Goal: Information Seeking & Learning: Check status

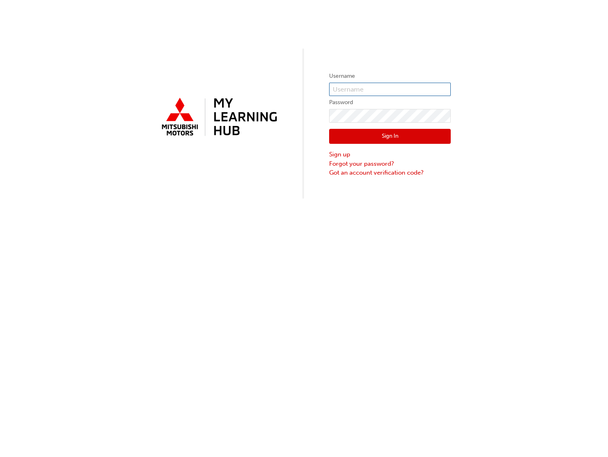
type input "jfuda"
click at [393, 136] on button "Sign In" at bounding box center [390, 136] width 122 height 15
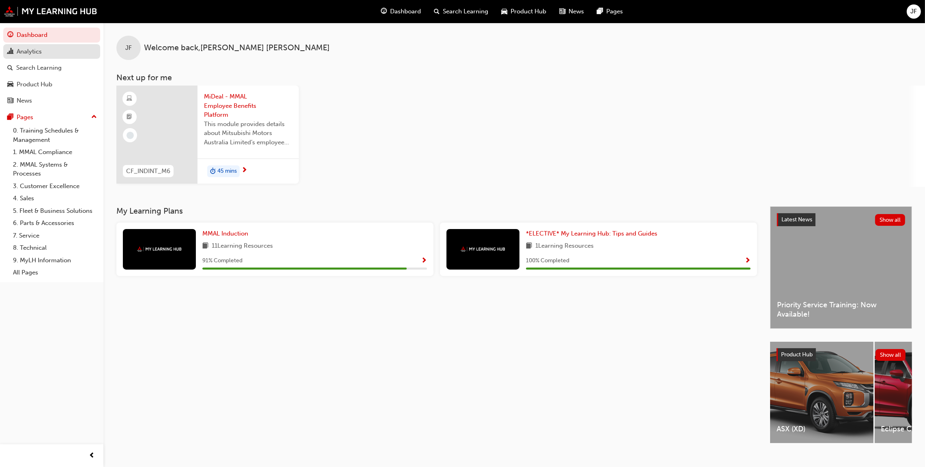
click at [26, 47] on div "Analytics" at bounding box center [29, 51] width 25 height 9
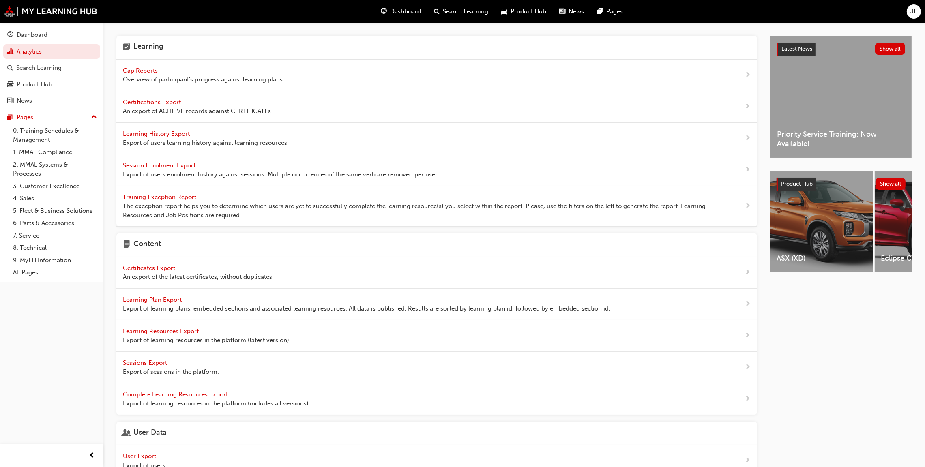
click at [140, 72] on span "Gap Reports" at bounding box center [141, 70] width 37 height 7
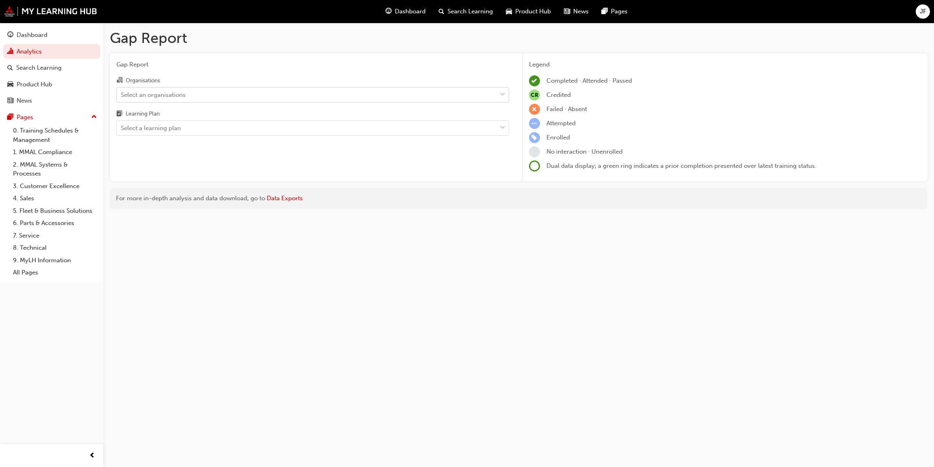
click at [140, 92] on div "Select an organisations" at bounding box center [153, 94] width 65 height 9
click at [122, 92] on input "Organisations Select an organisations" at bounding box center [121, 94] width 1 height 7
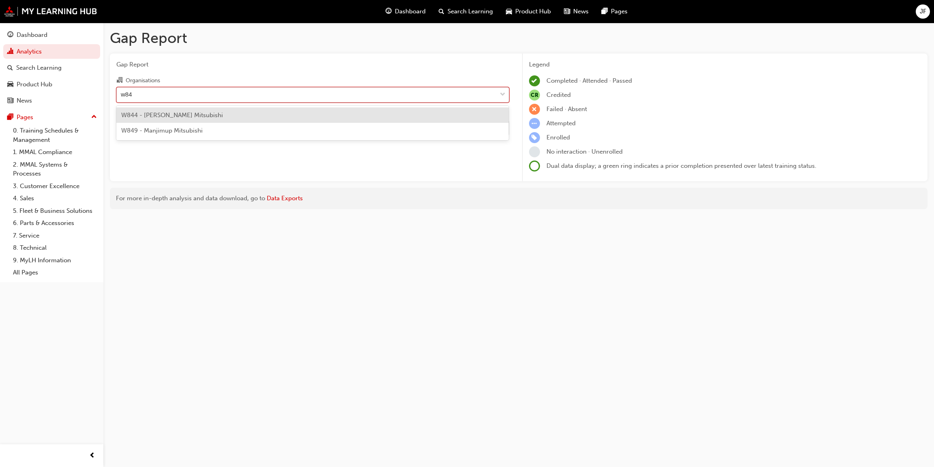
type input "w849"
click at [152, 115] on span "W849 - Manjimup Mitsubishi" at bounding box center [162, 115] width 82 height 7
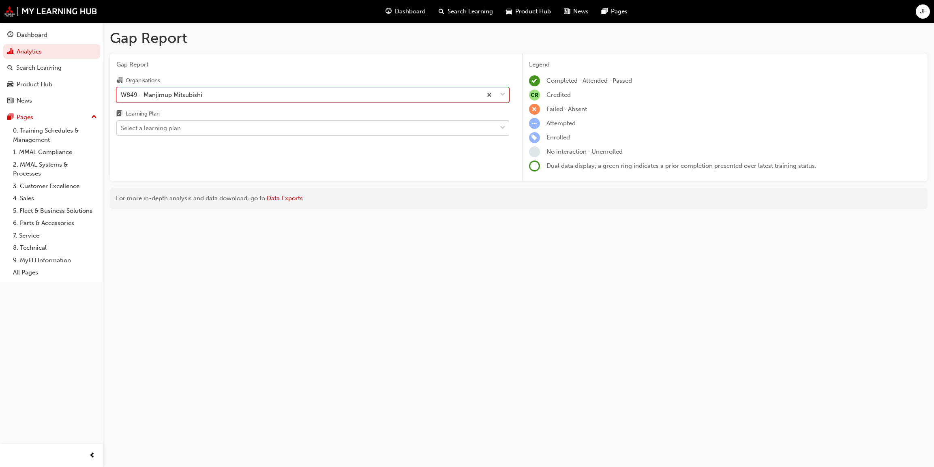
click at [146, 127] on div "Select a learning plan" at bounding box center [151, 128] width 60 height 9
click at [122, 127] on input "Learning Plan Select a learning plan" at bounding box center [121, 128] width 1 height 7
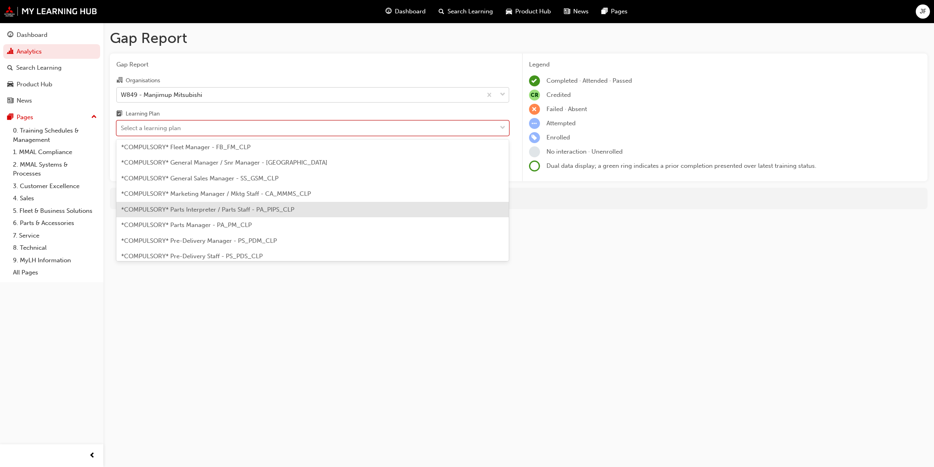
scroll to position [182, 0]
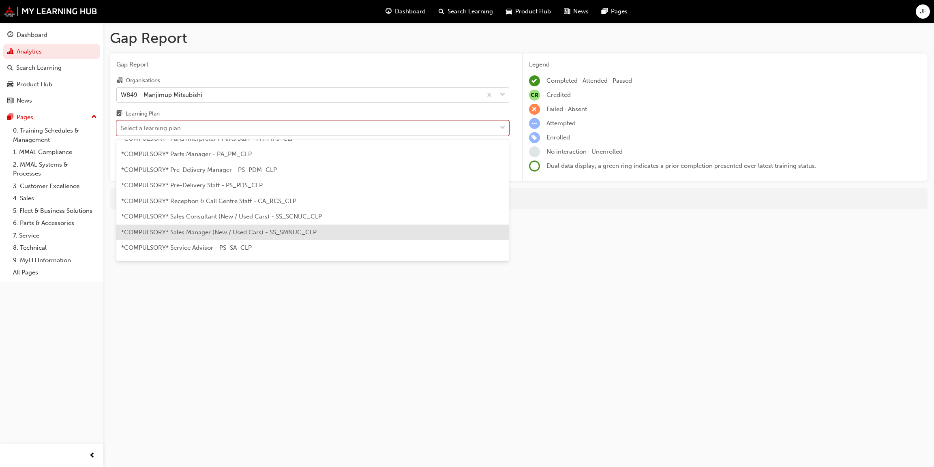
click at [182, 234] on span "*COMPULSORY* Sales Manager (New / Used Cars) - SS_SMNUC_CLP" at bounding box center [218, 232] width 195 height 7
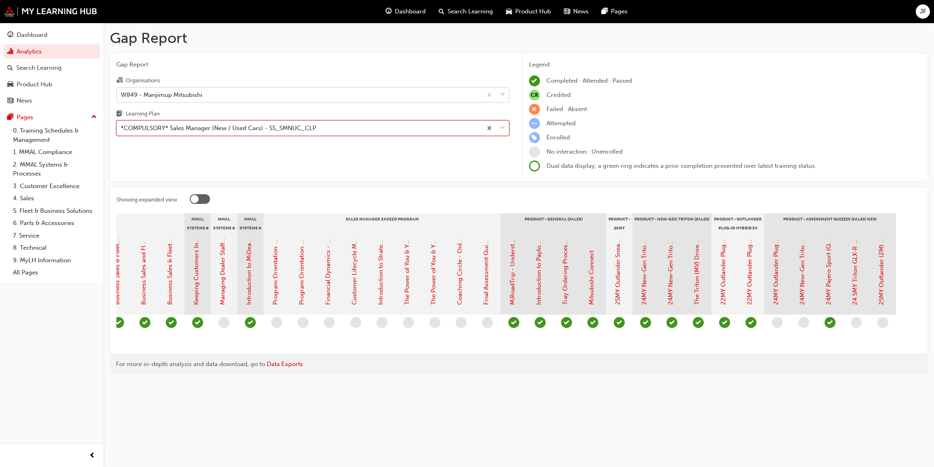
scroll to position [0, 987]
click at [504, 129] on span "down-icon" at bounding box center [503, 128] width 6 height 11
click at [122, 129] on input "Learning Plan *COMPULSORY* Sales Manager (New / Used Cars) - SS_SMNUC_CLP" at bounding box center [121, 128] width 1 height 7
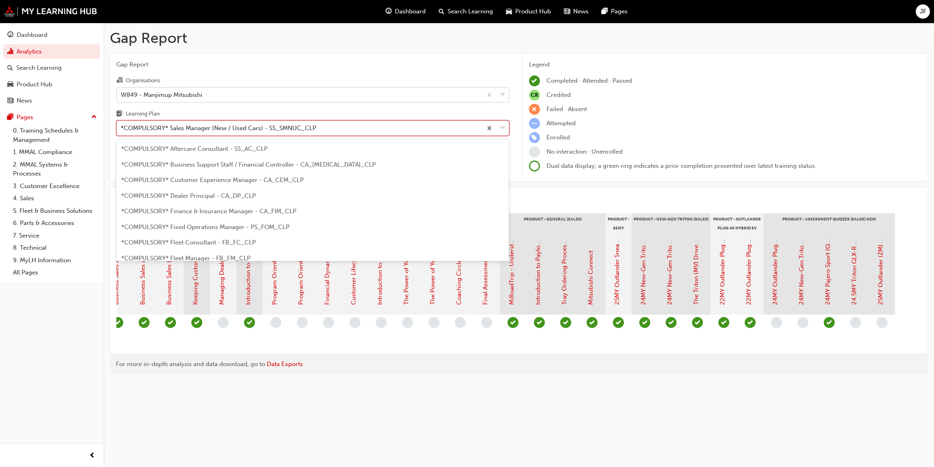
scroll to position [166, 0]
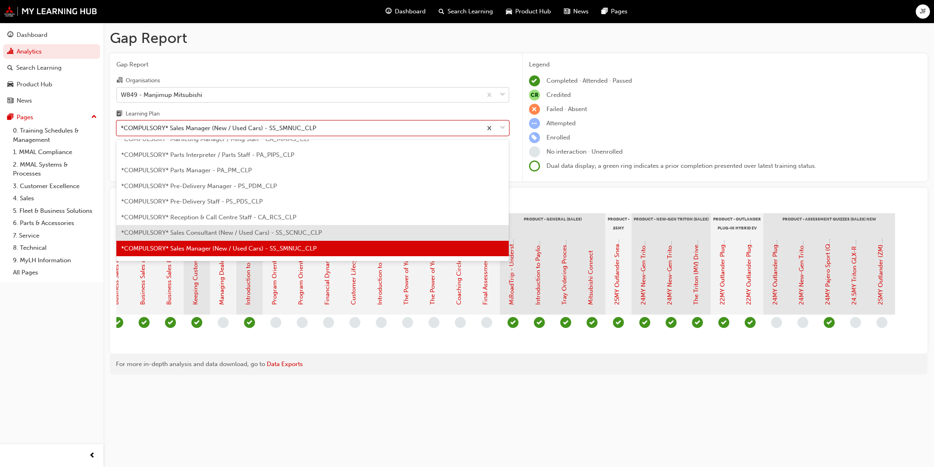
click at [164, 234] on span "*COMPULSORY* Sales Consultant (New / Used Cars) - SS_SCNUC_CLP" at bounding box center [221, 232] width 201 height 7
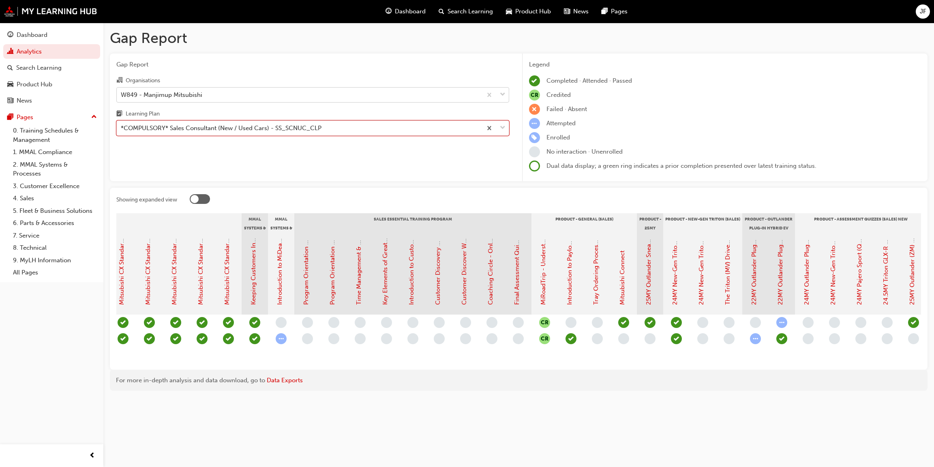
scroll to position [0, 639]
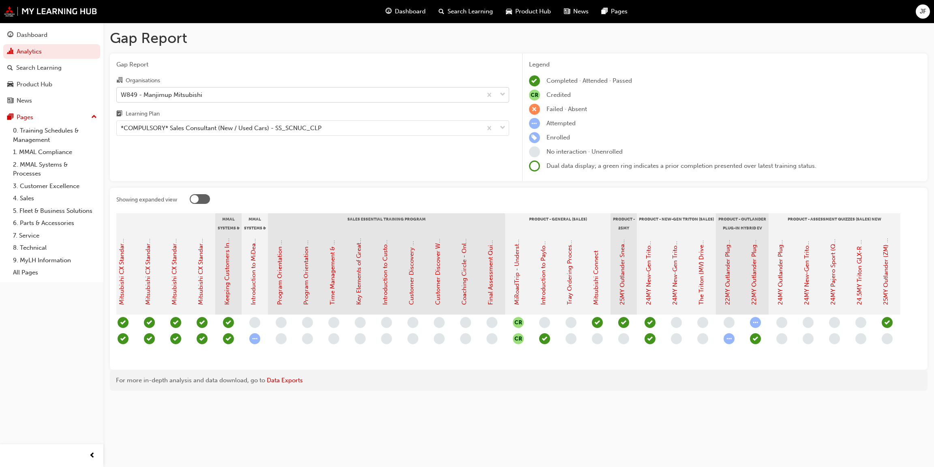
click at [501, 92] on span "down-icon" at bounding box center [503, 95] width 6 height 11
click at [122, 92] on input "Organisations W849 - Manjimup Mitsubishi" at bounding box center [121, 94] width 1 height 7
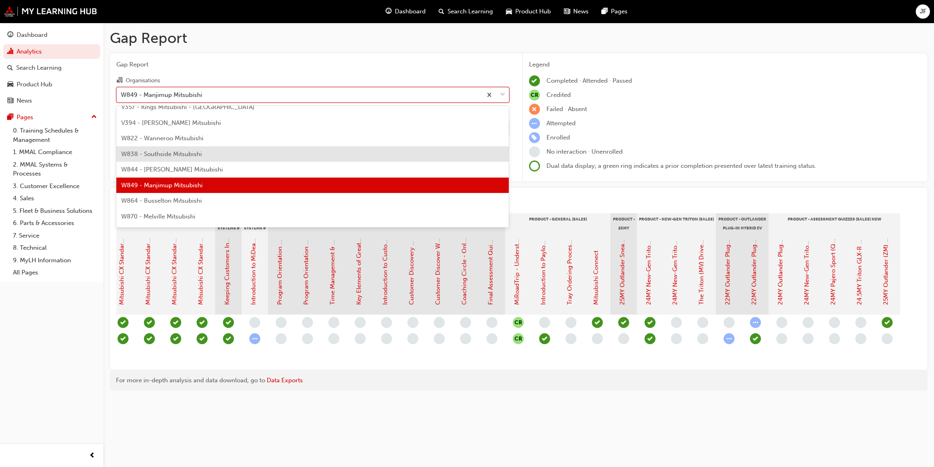
scroll to position [2817, 0]
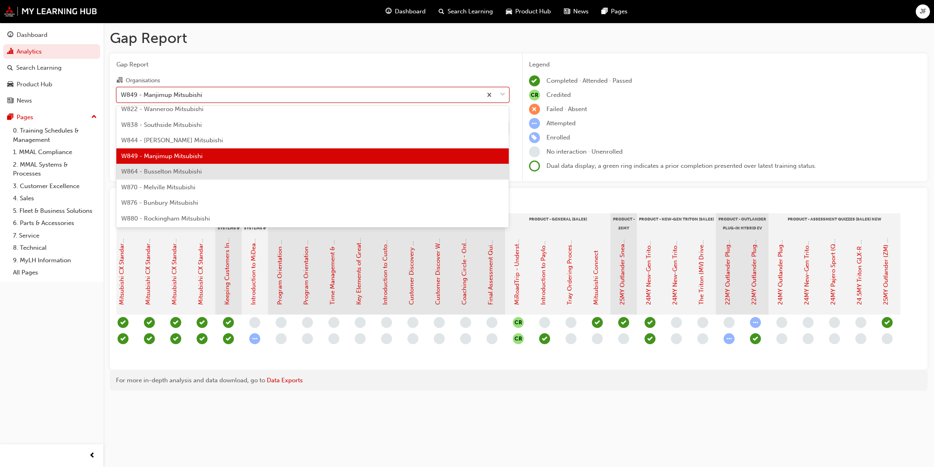
click at [186, 168] on span "W864 - Busselton Mitsubishi" at bounding box center [161, 171] width 81 height 7
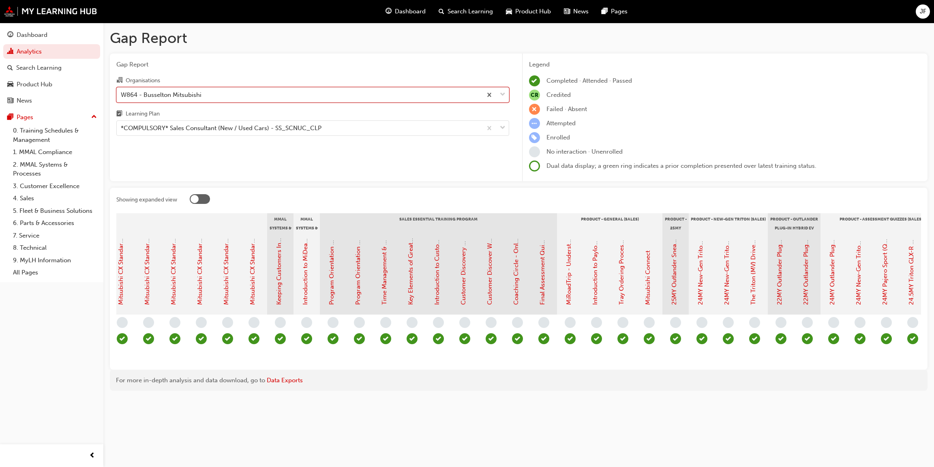
scroll to position [0, 644]
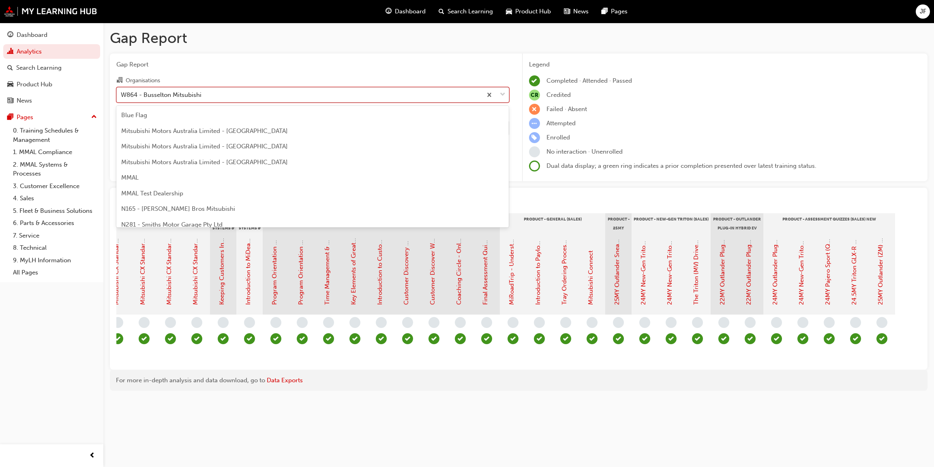
click at [504, 91] on span "down-icon" at bounding box center [503, 95] width 6 height 11
click at [122, 91] on input "Organisations option W864 - Busselton Mitsubishi, selected. option W864 - Busse…" at bounding box center [121, 94] width 1 height 7
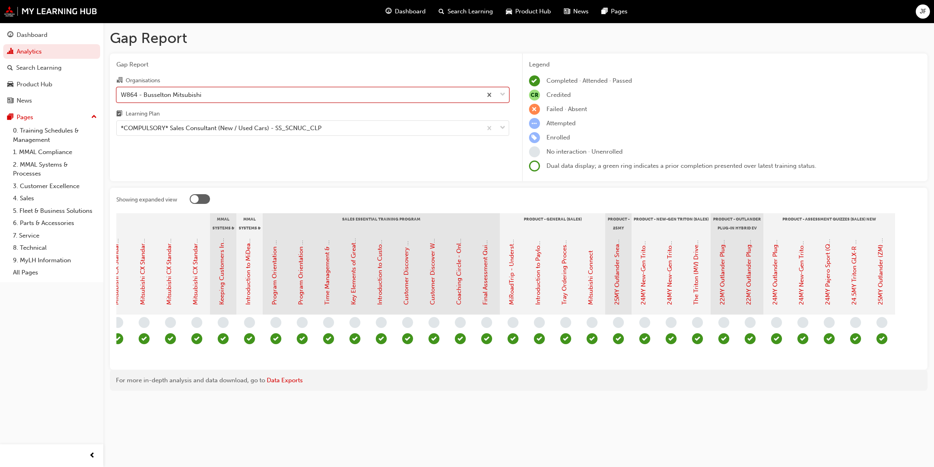
click at [447, 99] on div "W864 - Busselton Mitsubishi" at bounding box center [299, 95] width 365 height 14
click at [122, 98] on input "Organisations option W864 - Busselton Mitsubishi, selected. 0 results available…" at bounding box center [121, 94] width 1 height 7
click at [503, 128] on span "down-icon" at bounding box center [503, 128] width 6 height 11
click at [122, 128] on input "Learning Plan *COMPULSORY* Sales Consultant (New / Used Cars) - SS_SCNUC_CLP" at bounding box center [121, 128] width 1 height 7
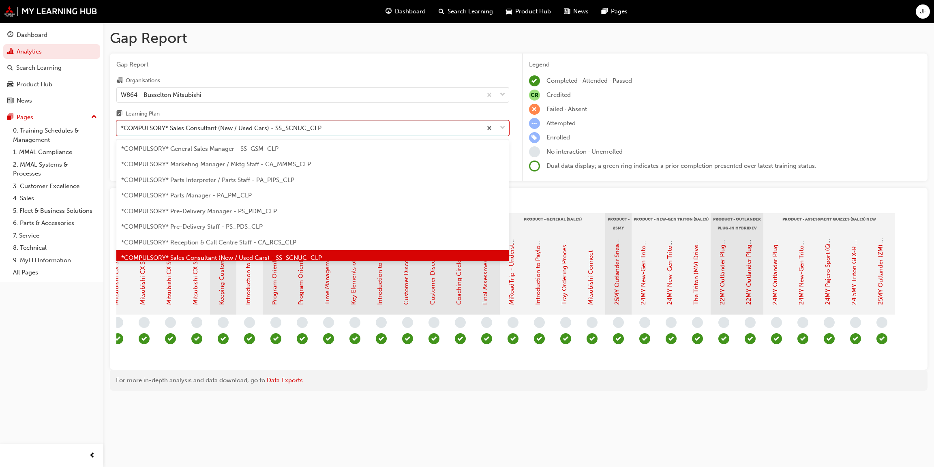
scroll to position [89, 0]
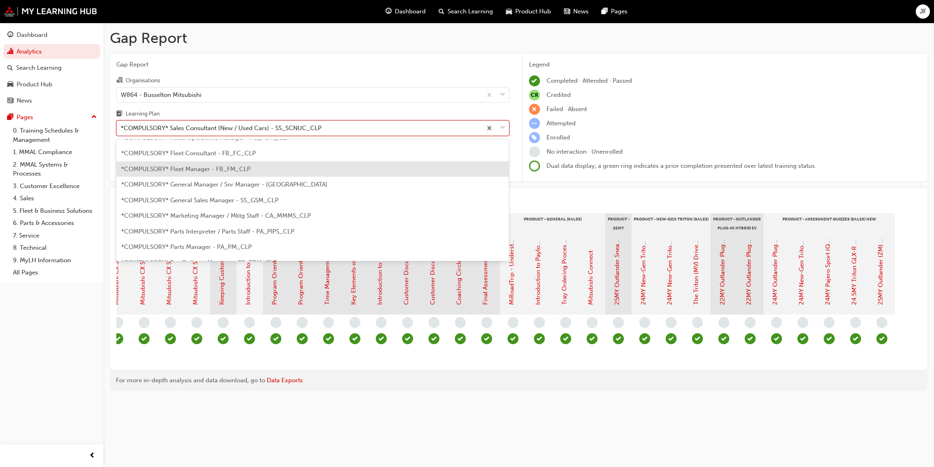
click at [194, 166] on span "*COMPULSORY* Fleet Manager - FB_FM_CLP" at bounding box center [185, 168] width 129 height 7
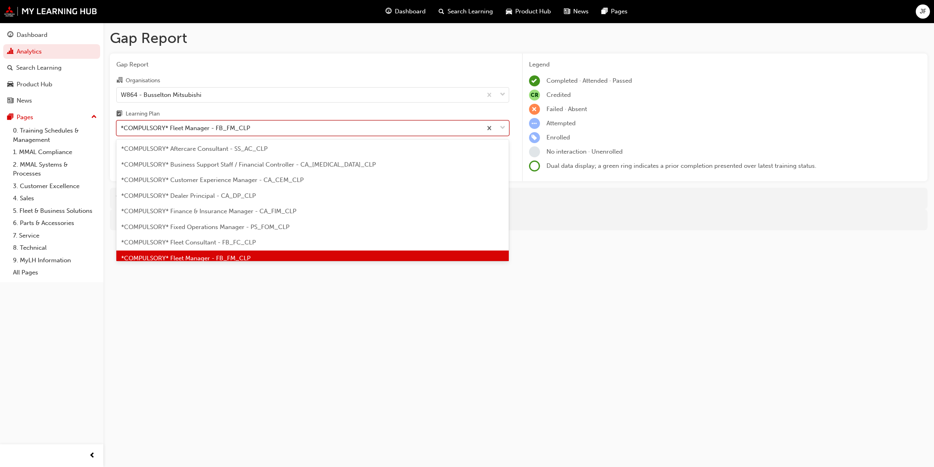
click at [507, 125] on div at bounding box center [495, 128] width 27 height 15
click at [122, 125] on input "Learning Plan option *COMPULSORY* Fleet Manager - FB_FM_CLP, selected. option *…" at bounding box center [121, 128] width 1 height 7
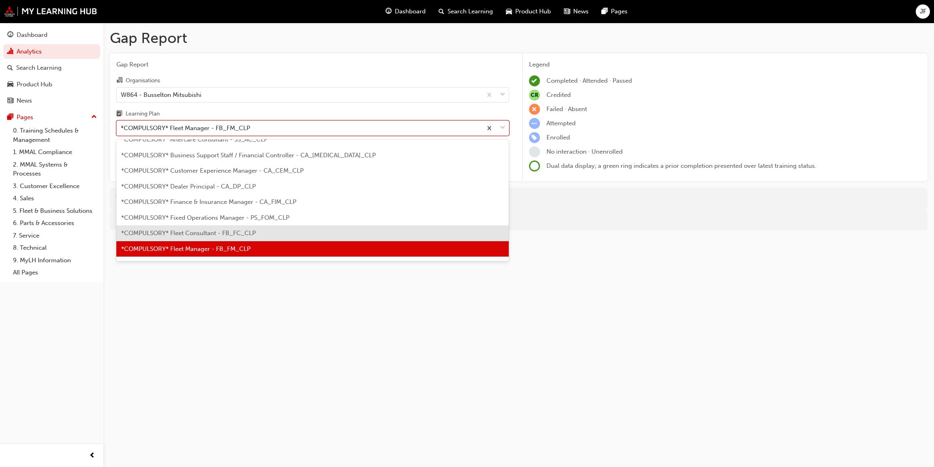
click at [211, 231] on span "*COMPULSORY* Fleet Consultant - FB_FC_CLP" at bounding box center [188, 233] width 135 height 7
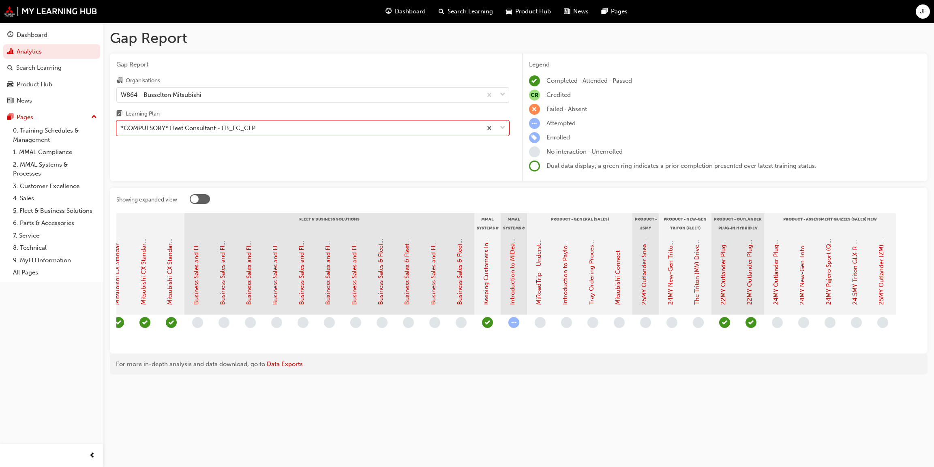
scroll to position [0, 671]
click at [500, 128] on span "down-icon" at bounding box center [503, 128] width 6 height 11
click at [122, 128] on input "Learning Plan option *COMPULSORY* Fleet Consultant - FB_FC_CLP, selected. 0 res…" at bounding box center [121, 128] width 1 height 7
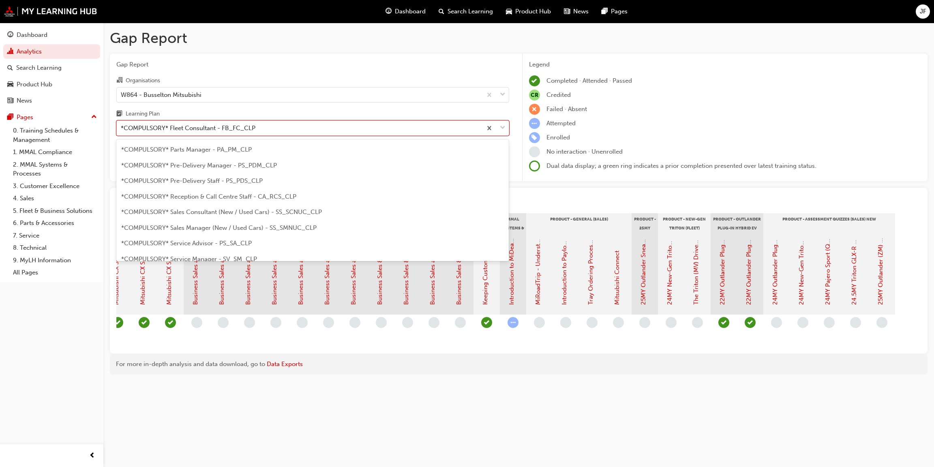
scroll to position [182, 0]
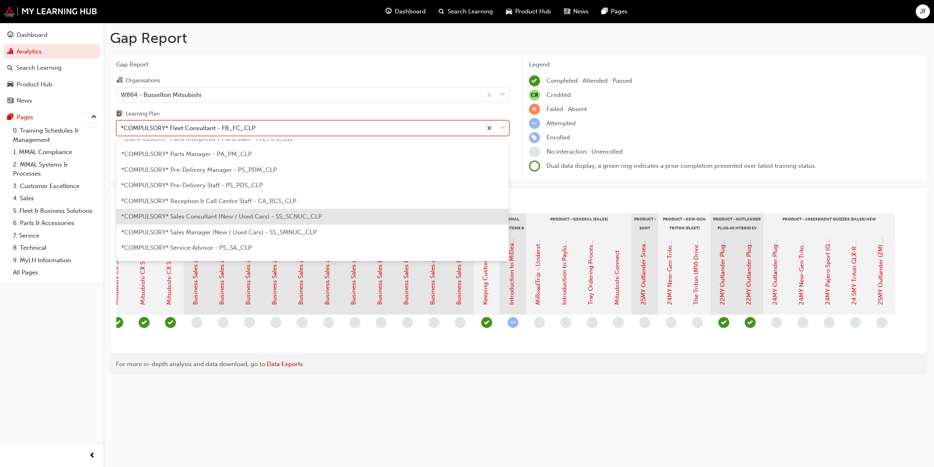
click at [203, 217] on span "*COMPULSORY* Sales Consultant (New / Used Cars) - SS_SCNUC_CLP" at bounding box center [221, 216] width 201 height 7
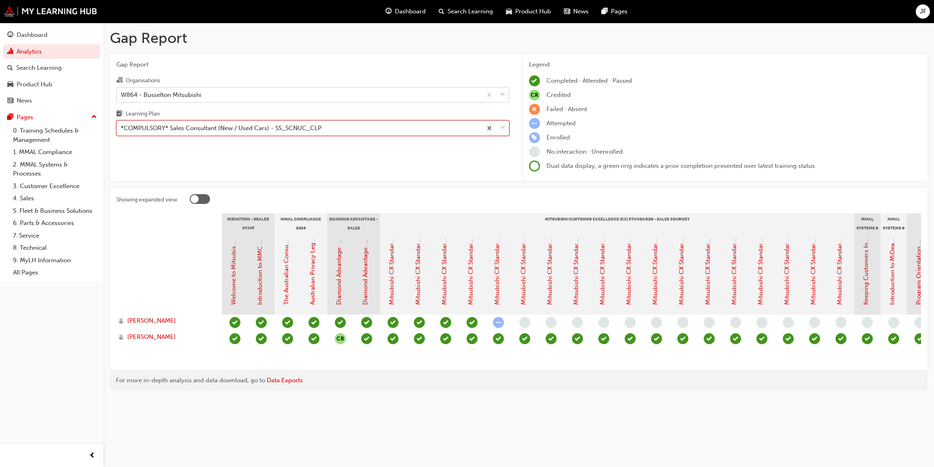
click at [503, 97] on span "down-icon" at bounding box center [503, 95] width 6 height 11
click at [122, 97] on input "Organisations W864 - Busselton Mitsubishi" at bounding box center [121, 94] width 1 height 7
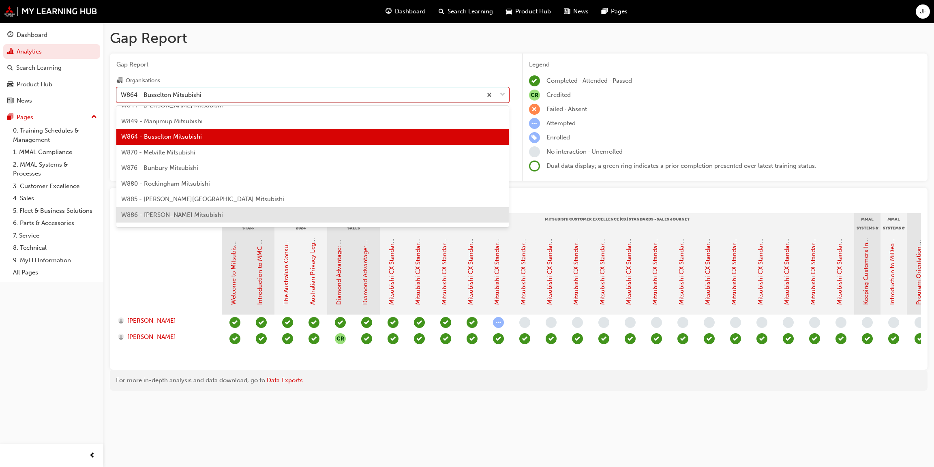
scroll to position [2832, 0]
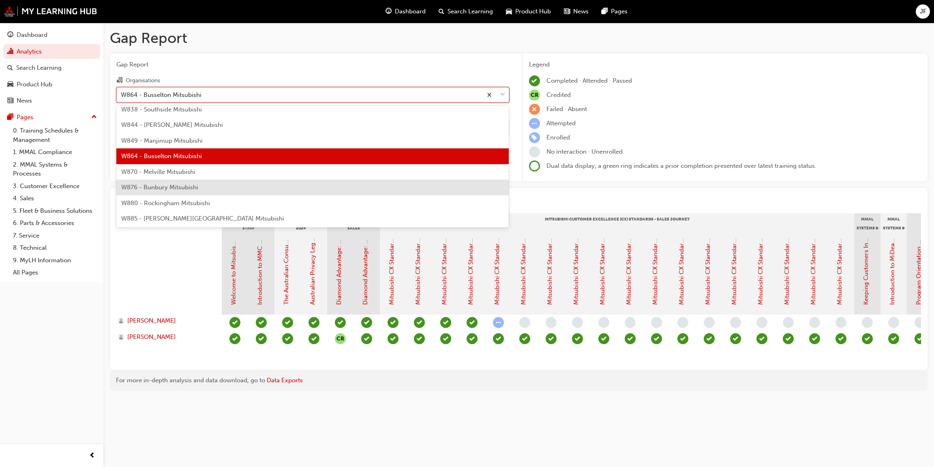
click at [162, 185] on span "W876 - Bunbury Mitsubishi" at bounding box center [159, 187] width 77 height 7
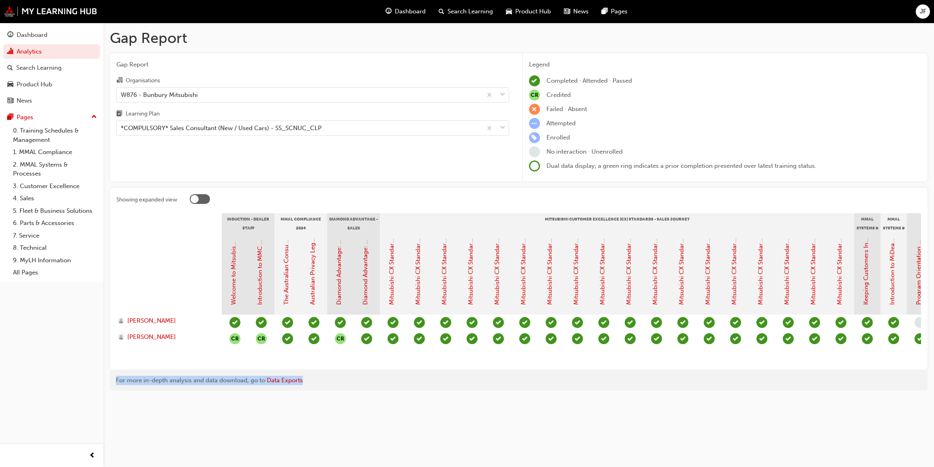
drag, startPoint x: 391, startPoint y: 363, endPoint x: 527, endPoint y: 378, distance: 136.7
click at [527, 378] on div "Gap Report Gap Report Organisations W876 - Bunbury Mitsubishi Learning Plan *CO…" at bounding box center [518, 213] width 831 height 381
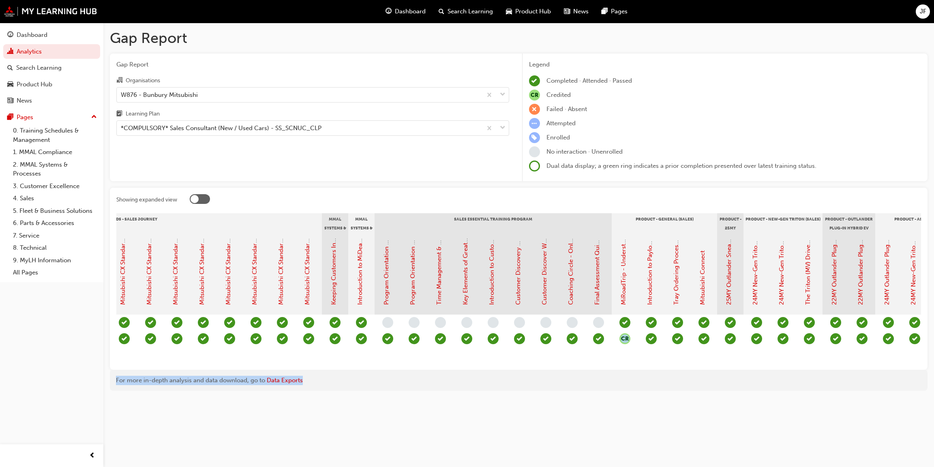
scroll to position [0, 644]
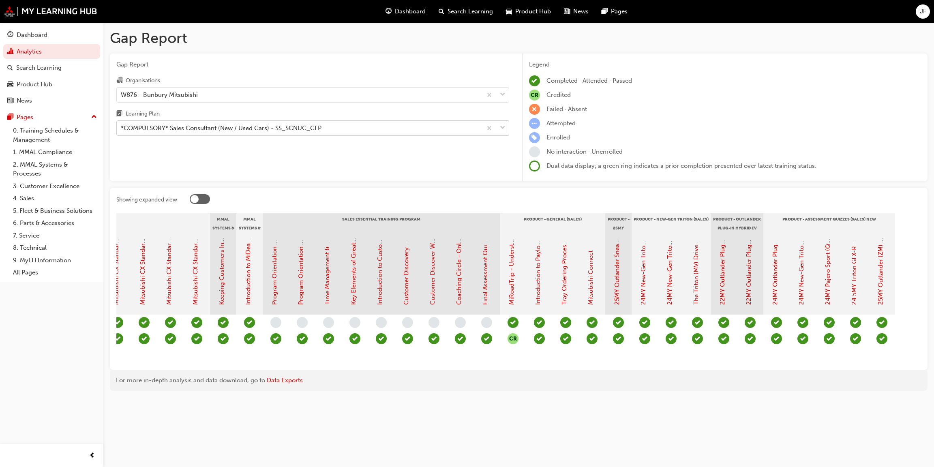
click at [501, 131] on span "down-icon" at bounding box center [503, 128] width 6 height 11
click at [122, 131] on input "Learning Plan *COMPULSORY* Sales Consultant (New / Used Cars) - SS_SCNUC_CLP" at bounding box center [121, 128] width 1 height 7
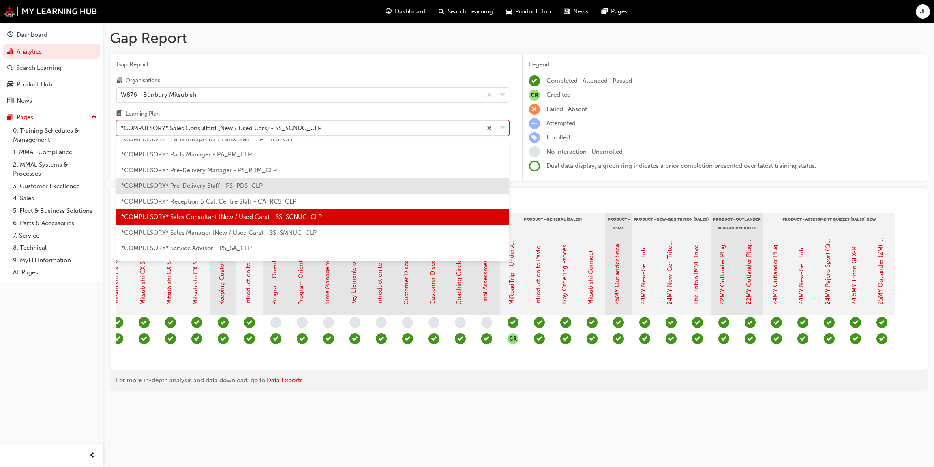
scroll to position [211, 0]
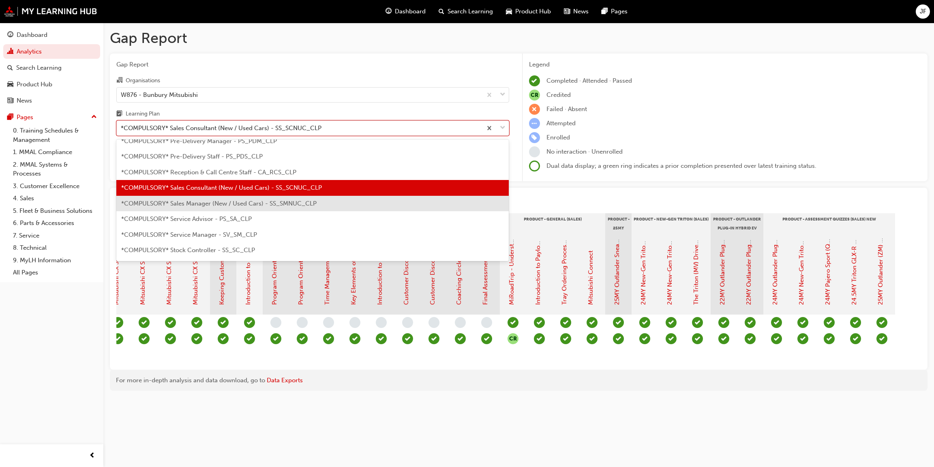
click at [206, 205] on span "*COMPULSORY* Sales Manager (New / Used Cars) - SS_SMNUC_CLP" at bounding box center [218, 203] width 195 height 7
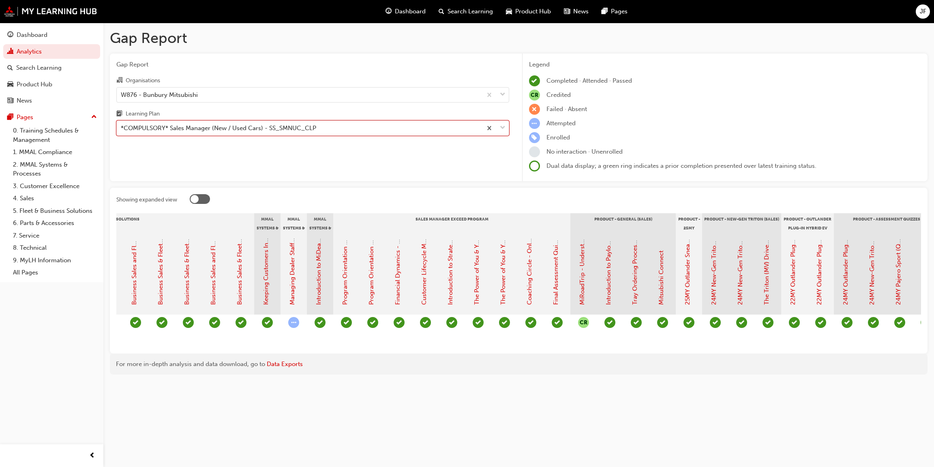
scroll to position [0, 987]
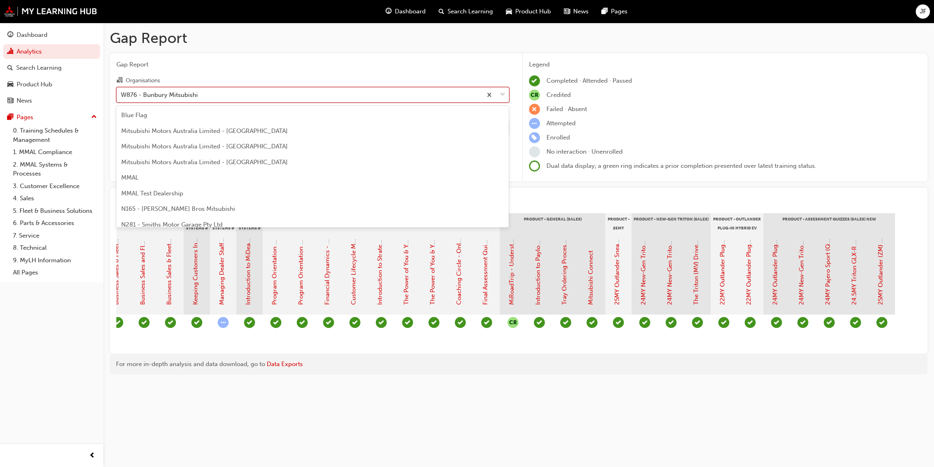
click at [505, 96] on div at bounding box center [495, 95] width 27 height 15
click at [122, 96] on input "Organisations option W876 - Bunbury Mitsubishi, selected. option W876 - Bunbury…" at bounding box center [121, 94] width 1 height 7
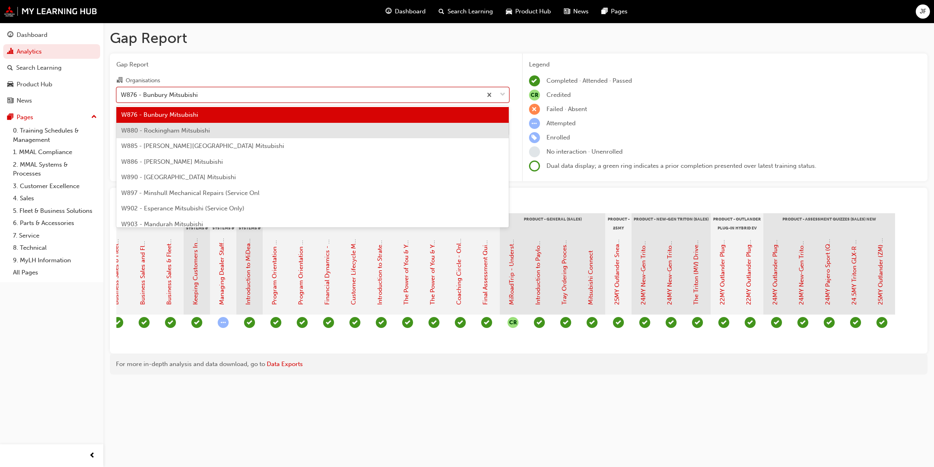
scroll to position [2924, 0]
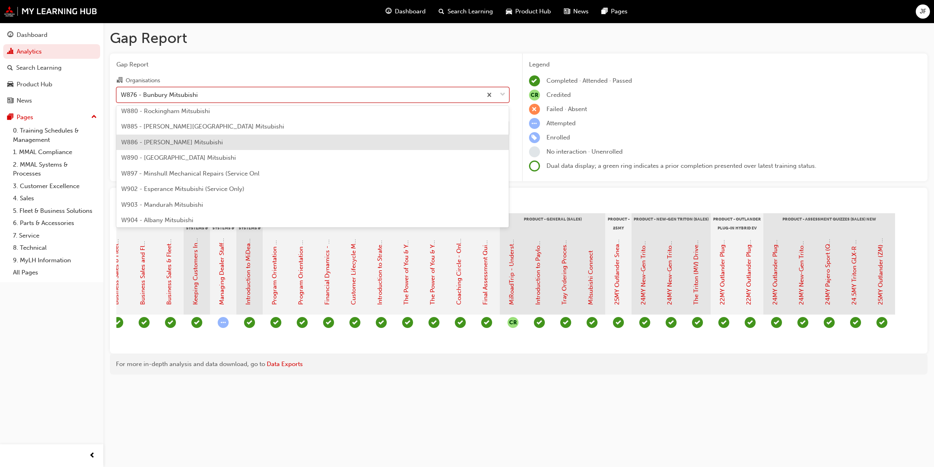
click at [174, 139] on span "W886 - [PERSON_NAME] Mitsubishi" at bounding box center [172, 142] width 102 height 7
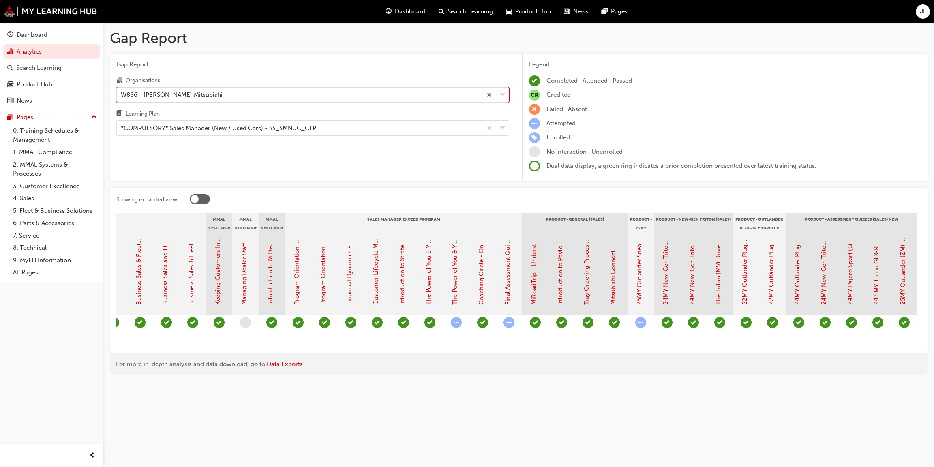
scroll to position [0, 987]
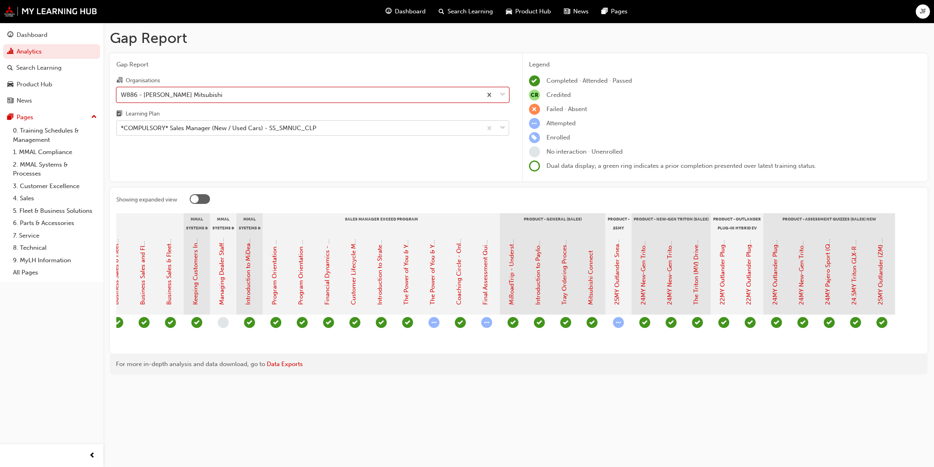
click at [505, 129] on span "down-icon" at bounding box center [503, 128] width 6 height 11
click at [122, 129] on input "Learning Plan *COMPULSORY* Sales Manager (New / Used Cars) - SS_SMNUC_CLP" at bounding box center [121, 128] width 1 height 7
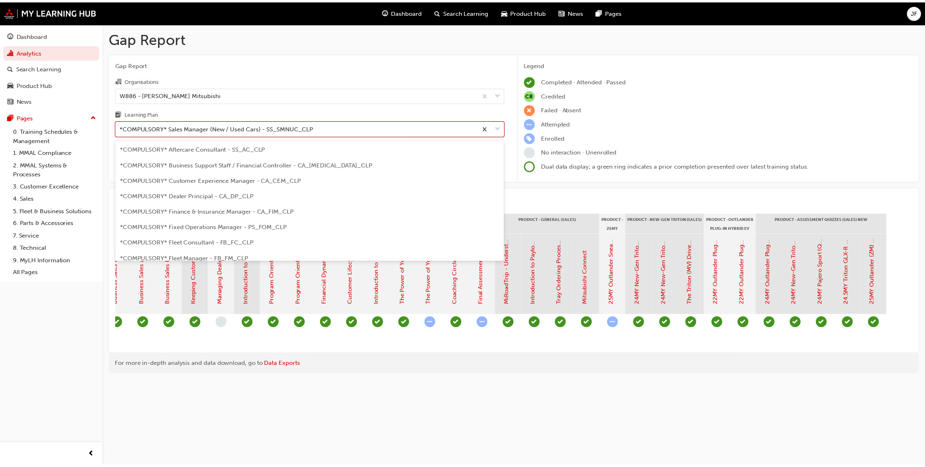
scroll to position [166, 0]
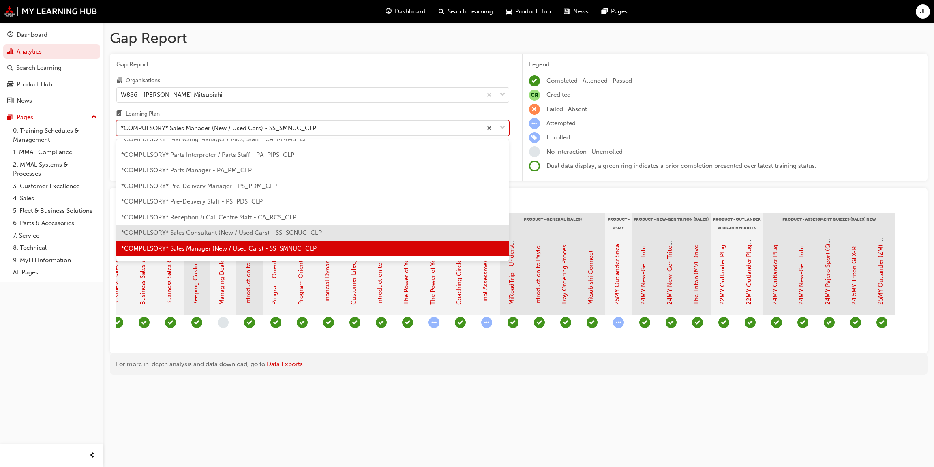
click at [207, 230] on span "*COMPULSORY* Sales Consultant (New / Used Cars) - SS_SCNUC_CLP" at bounding box center [221, 232] width 201 height 7
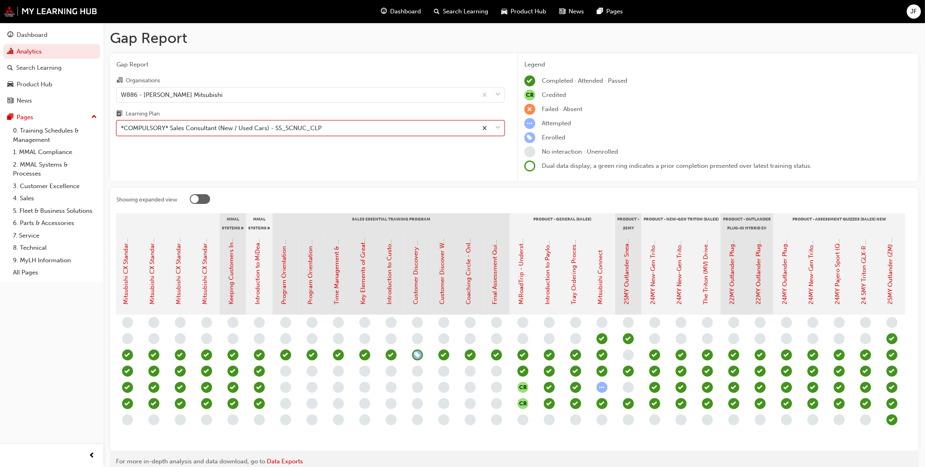
scroll to position [0, 654]
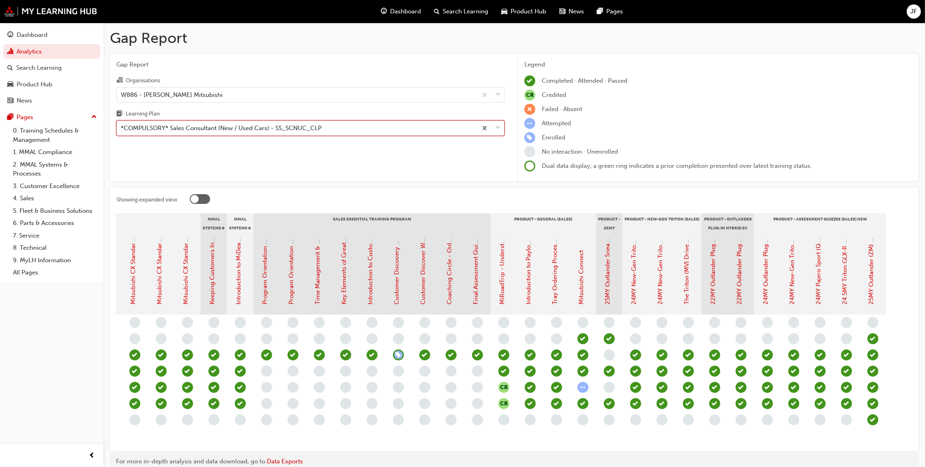
click at [497, 127] on span "down-icon" at bounding box center [498, 128] width 6 height 11
click at [122, 127] on input "Learning Plan option *COMPULSORY* Sales Consultant (New / Used Cars) - SS_SCNUC…" at bounding box center [121, 128] width 1 height 7
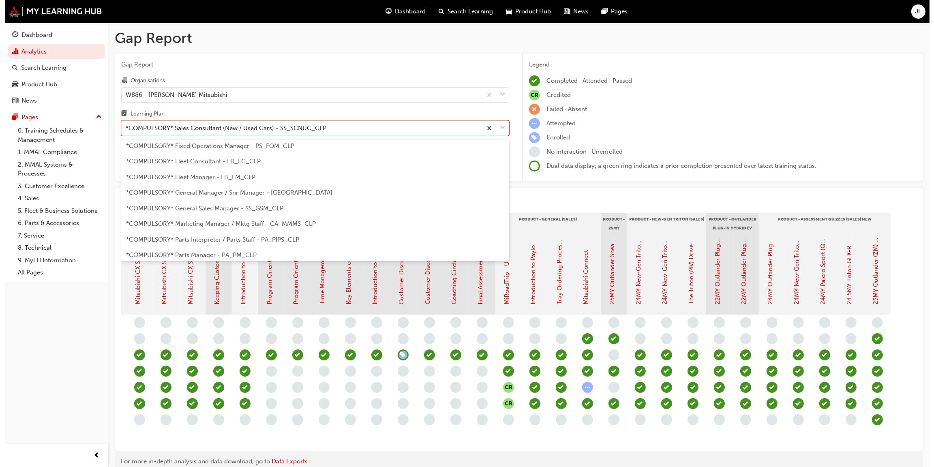
scroll to position [28, 0]
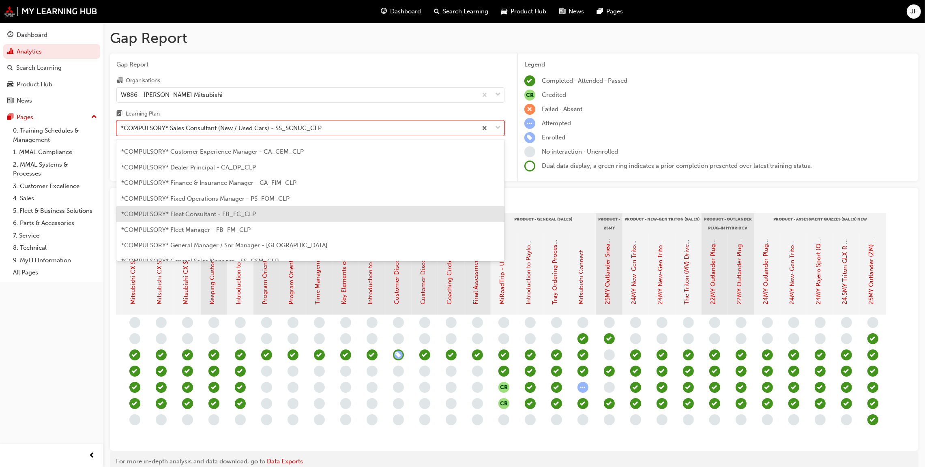
click at [198, 214] on span "*COMPULSORY* Fleet Consultant - FB_FC_CLP" at bounding box center [188, 213] width 135 height 7
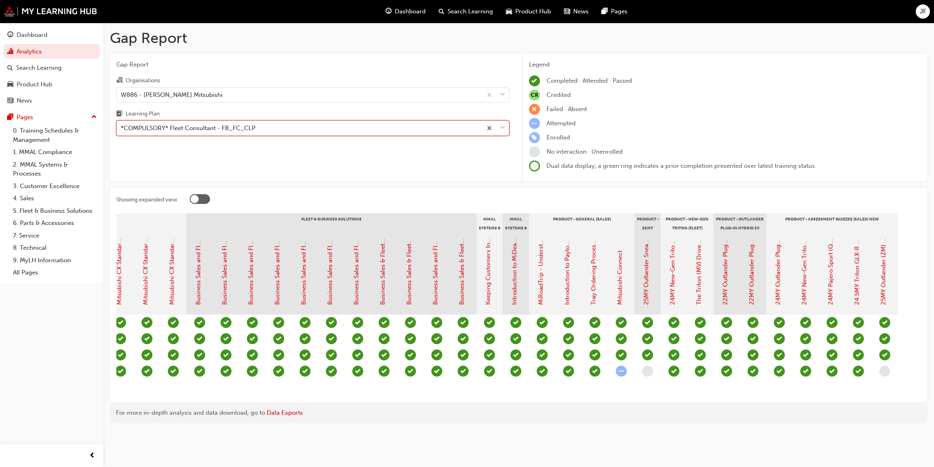
scroll to position [0, 671]
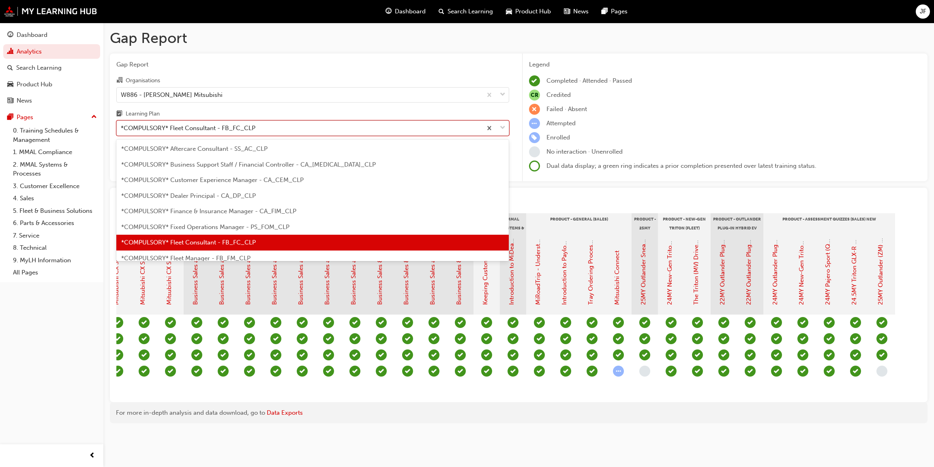
click at [503, 128] on span "down-icon" at bounding box center [503, 128] width 6 height 11
click at [122, 128] on input "Learning Plan option *COMPULSORY* Fleet Consultant - FB_FC_CLP, selected. optio…" at bounding box center [121, 128] width 1 height 7
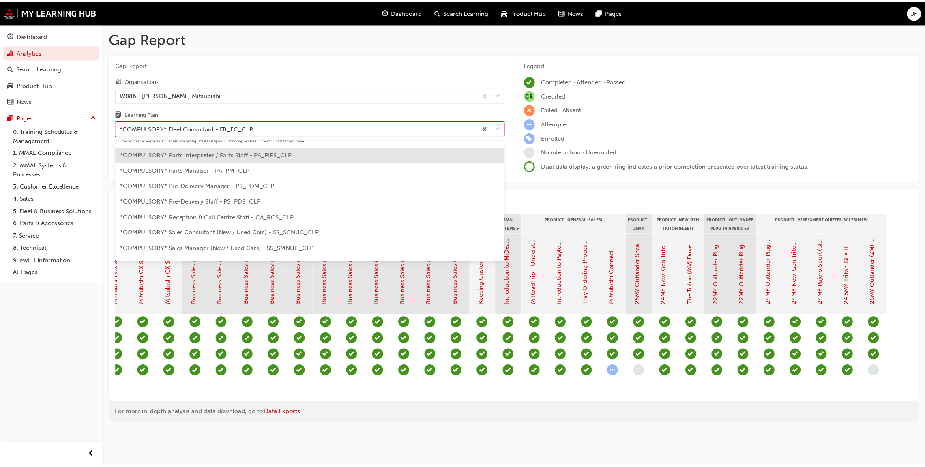
scroll to position [182, 0]
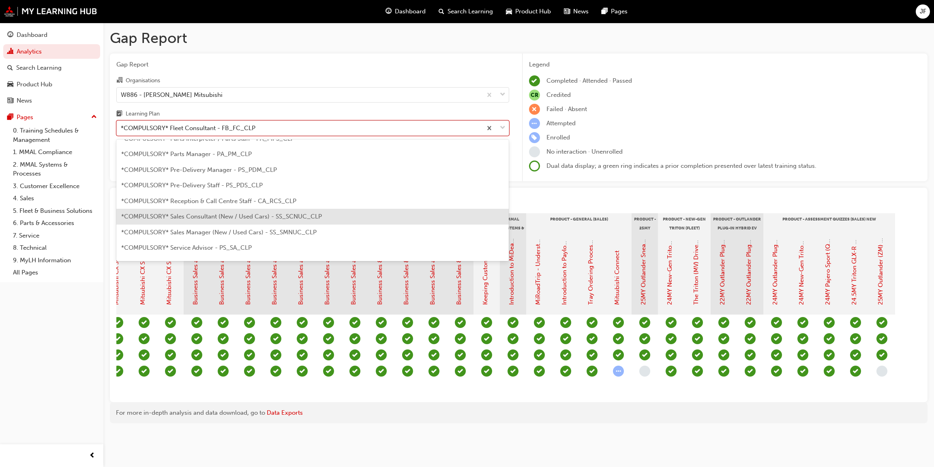
click at [232, 217] on span "*COMPULSORY* Sales Consultant (New / Used Cars) - SS_SCNUC_CLP" at bounding box center [221, 216] width 201 height 7
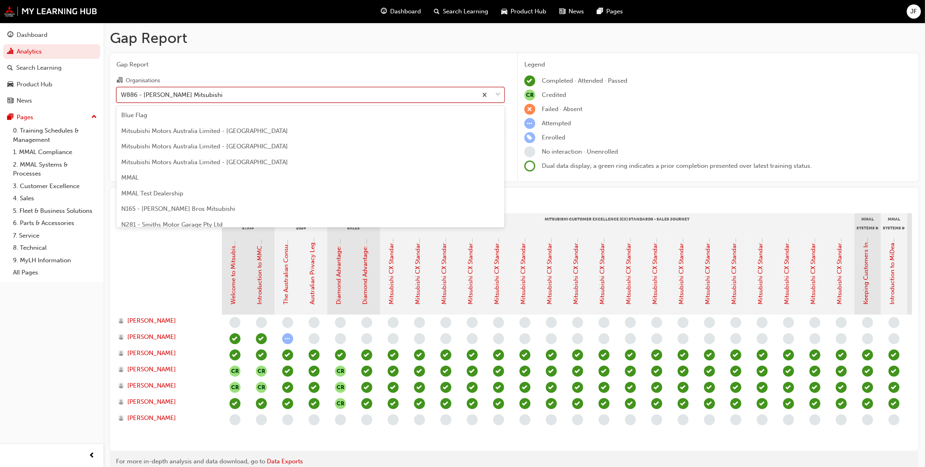
click at [496, 93] on span "down-icon" at bounding box center [498, 95] width 6 height 11
click at [122, 93] on input "Organisations option W886 - [PERSON_NAME] Mitsubishi, selected. option W886 - […" at bounding box center [121, 94] width 1 height 7
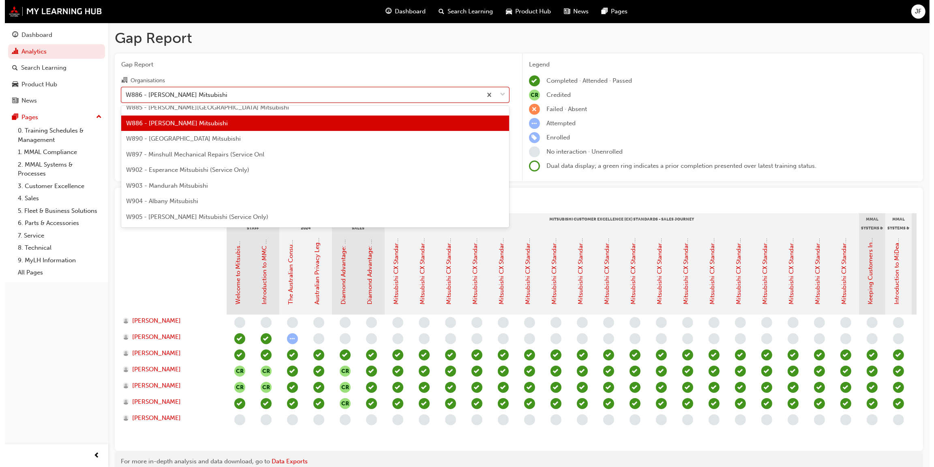
scroll to position [2972, 0]
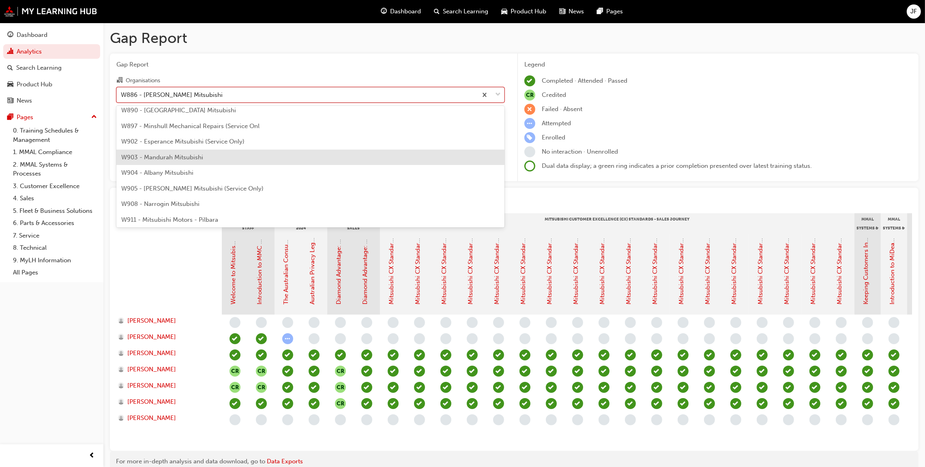
click at [165, 157] on span "W903 - Mandurah Mitsubishi" at bounding box center [162, 157] width 82 height 7
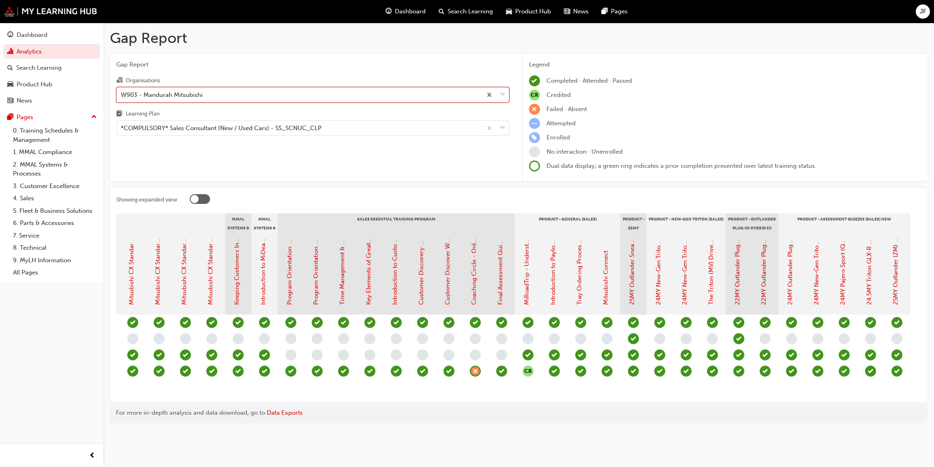
scroll to position [0, 644]
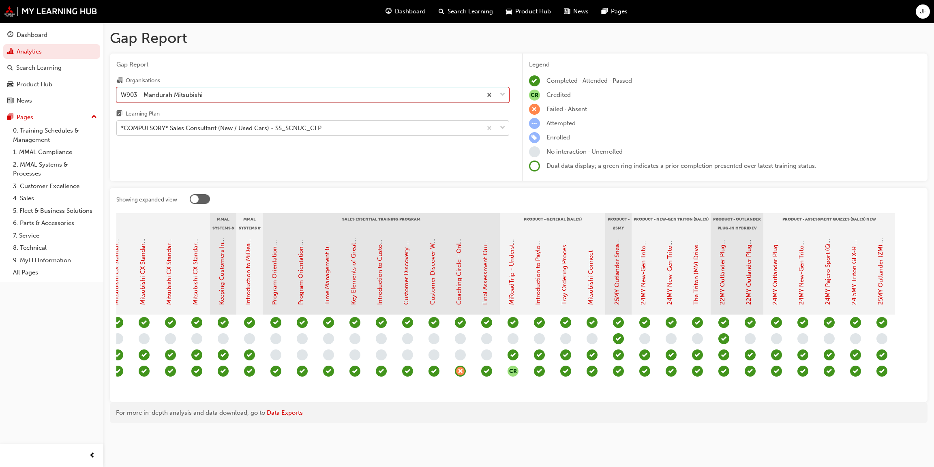
click at [502, 127] on span "down-icon" at bounding box center [503, 128] width 6 height 11
click at [122, 127] on input "Learning Plan *COMPULSORY* Sales Consultant (New / Used Cars) - SS_SCNUC_CLP" at bounding box center [121, 128] width 1 height 7
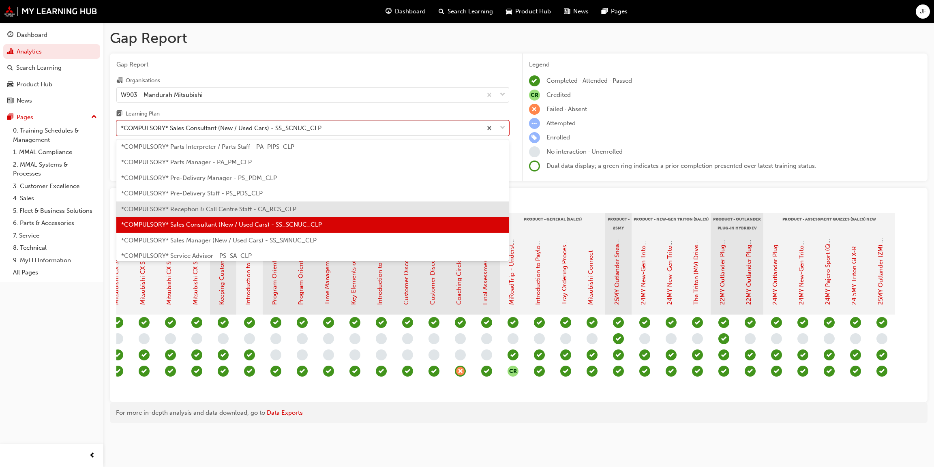
scroll to position [211, 0]
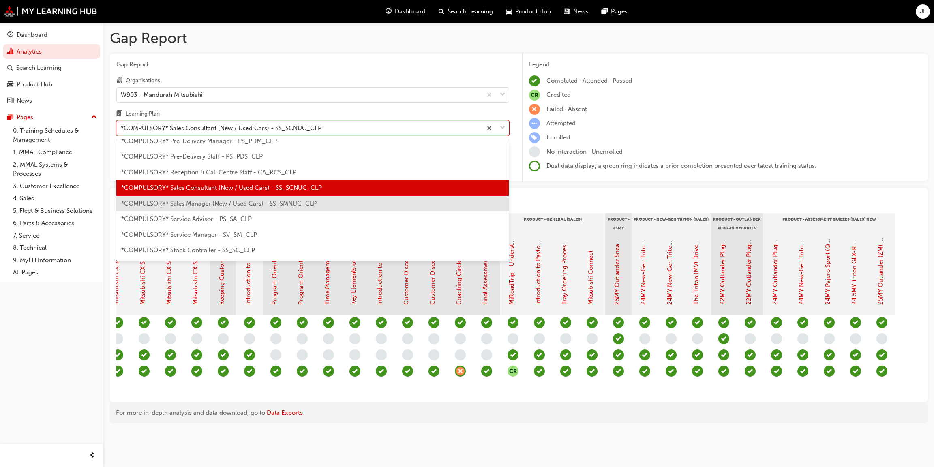
click at [189, 203] on span "*COMPULSORY* Sales Manager (New / Used Cars) - SS_SMNUC_CLP" at bounding box center [218, 203] width 195 height 7
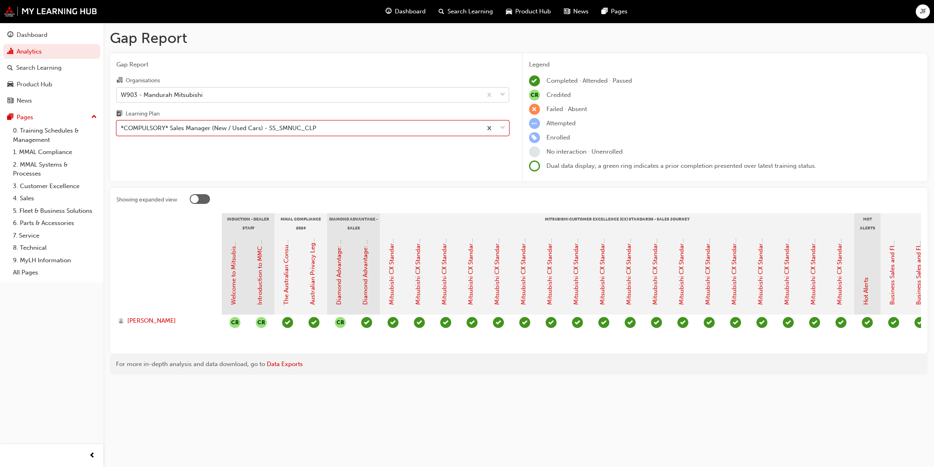
click at [502, 93] on span "down-icon" at bounding box center [503, 95] width 6 height 11
click at [122, 93] on input "Organisations W903 - Mandurah Mitsubishi" at bounding box center [121, 94] width 1 height 7
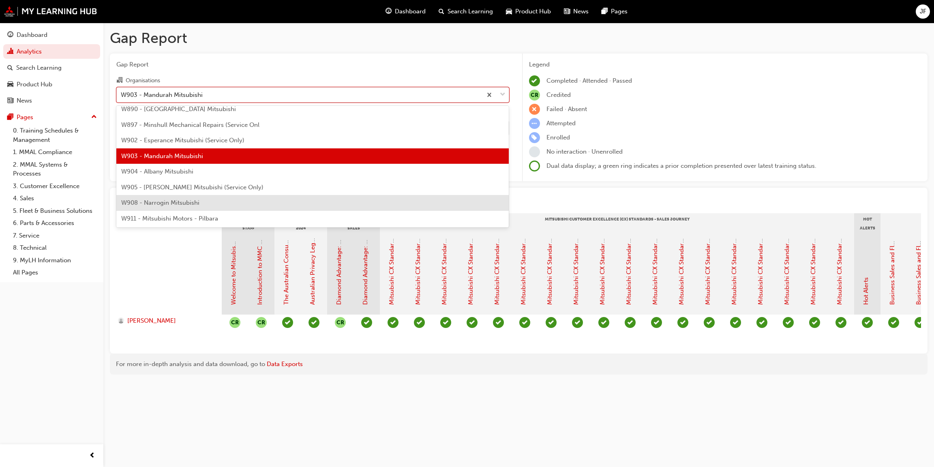
scroll to position [3033, 0]
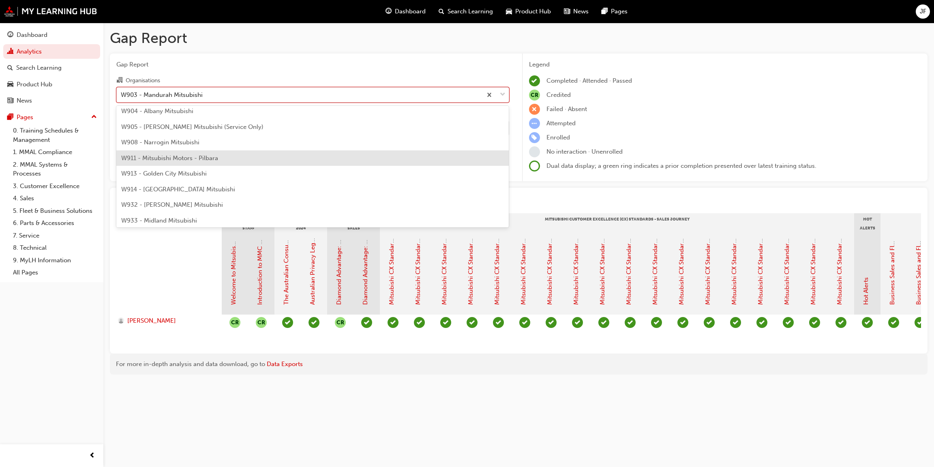
click at [155, 155] on span "W911 - Mitsubishi Motors - Pilbara" at bounding box center [169, 158] width 97 height 7
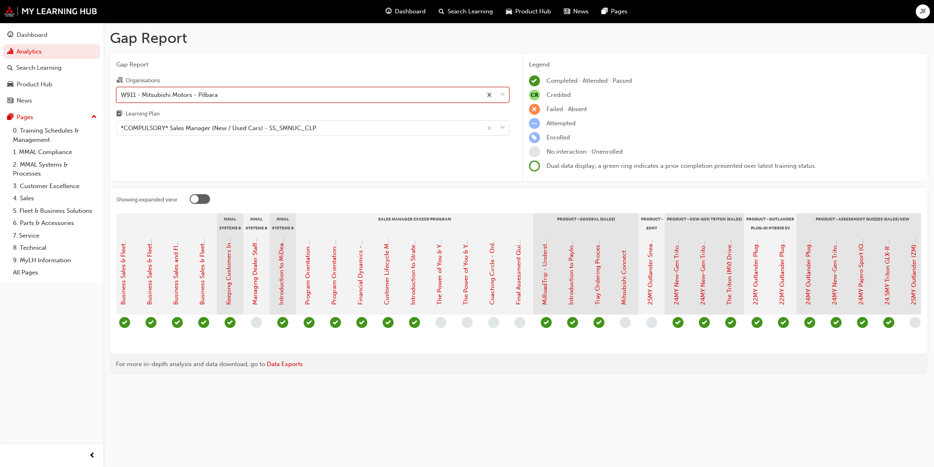
scroll to position [0, 987]
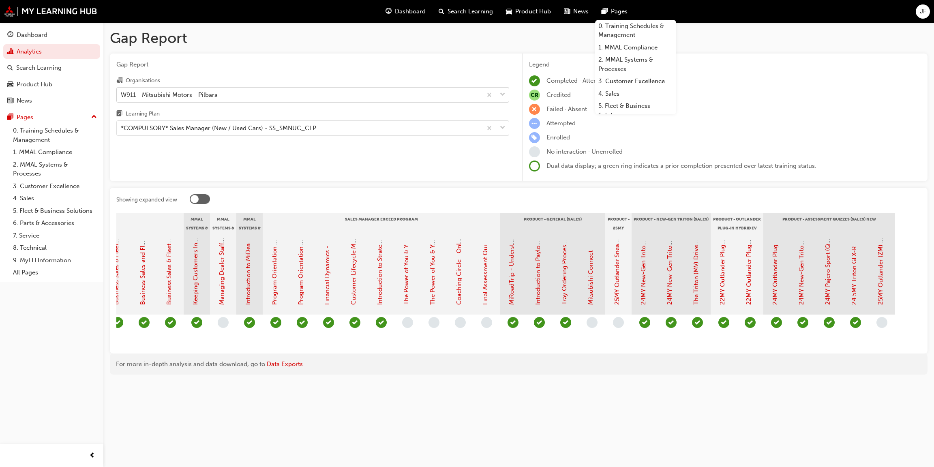
click at [500, 95] on span "down-icon" at bounding box center [503, 95] width 6 height 11
click at [122, 95] on input "Organisations W911 - Mitsubishi Motors - Pilbara" at bounding box center [121, 94] width 1 height 7
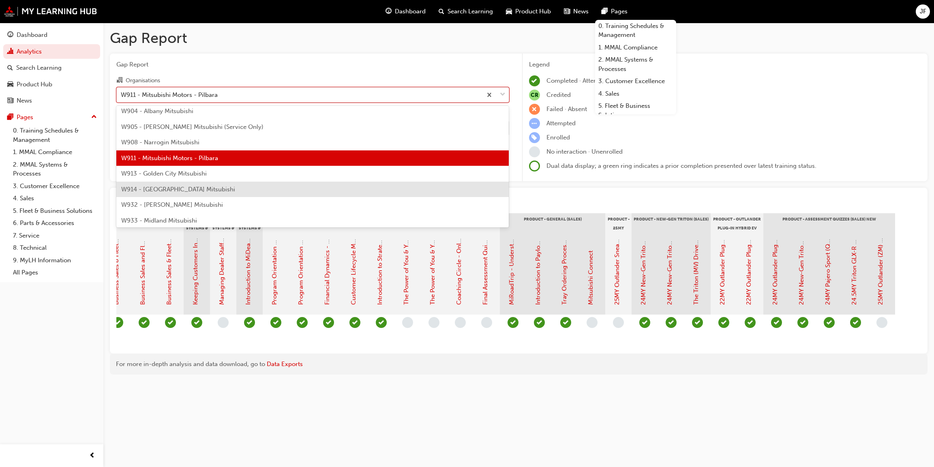
scroll to position [2972, 0]
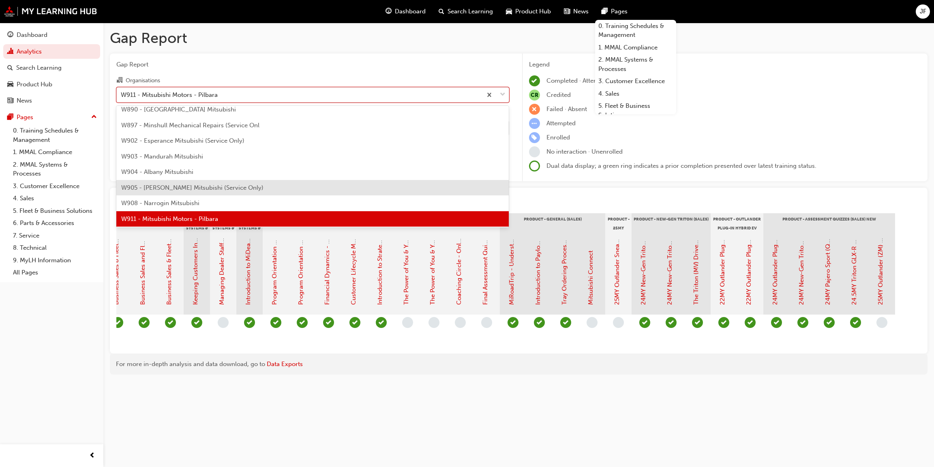
click at [180, 186] on span "W905 - [PERSON_NAME] Mitsubishi (Service Only)" at bounding box center [192, 187] width 142 height 7
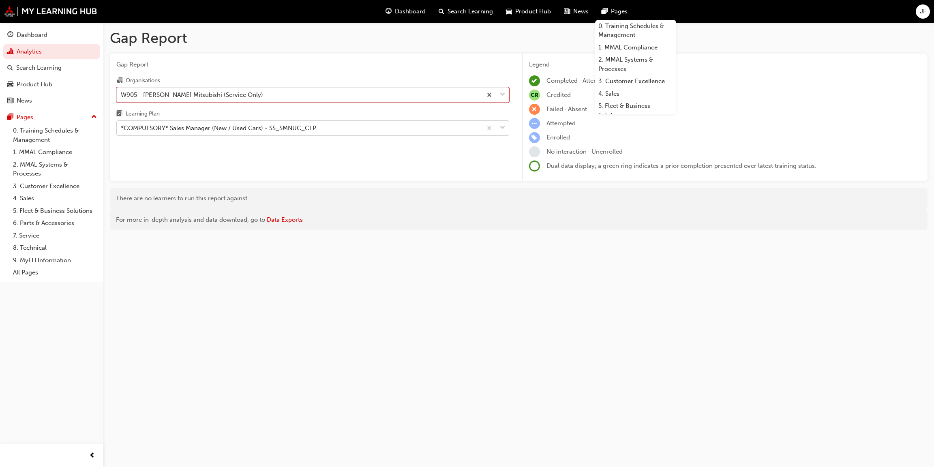
click at [378, 130] on div "*COMPULSORY* Sales Manager (New / Used Cars) - SS_SMNUC_CLP" at bounding box center [299, 128] width 365 height 14
click at [122, 130] on input "Learning Plan *COMPULSORY* Sales Manager (New / Used Cars) - SS_SMNUC_CLP" at bounding box center [121, 128] width 1 height 7
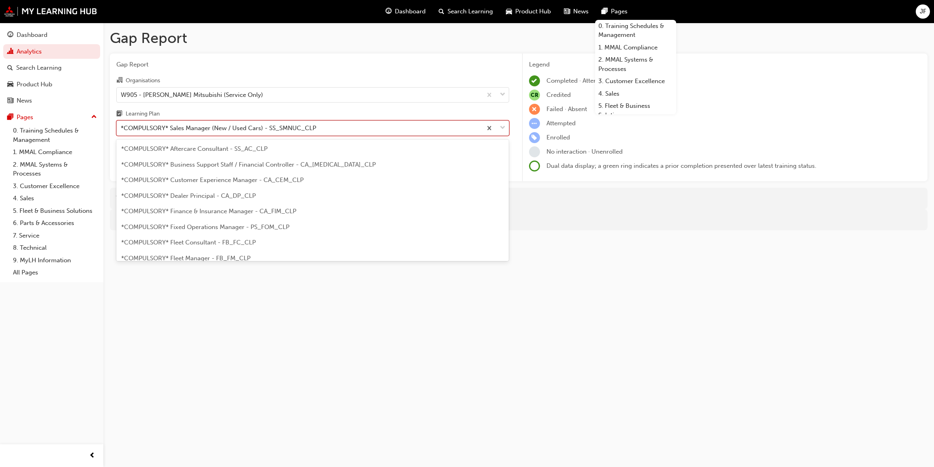
scroll to position [166, 0]
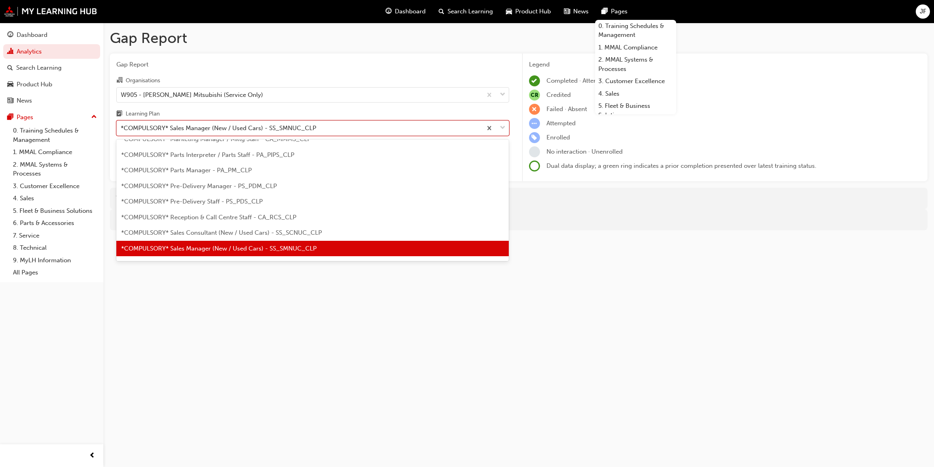
click at [279, 247] on span "*COMPULSORY* Sales Manager (New / Used Cars) - SS_SMNUC_CLP" at bounding box center [218, 248] width 195 height 7
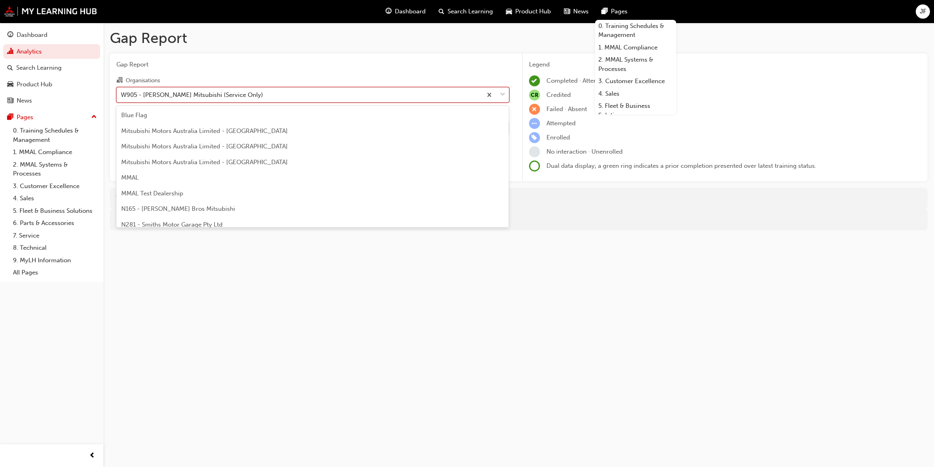
click at [501, 94] on span "down-icon" at bounding box center [503, 95] width 6 height 11
click at [122, 94] on input "Organisations option W905 - [PERSON_NAME] Mitsubishi (Service Only), selected. …" at bounding box center [121, 94] width 1 height 7
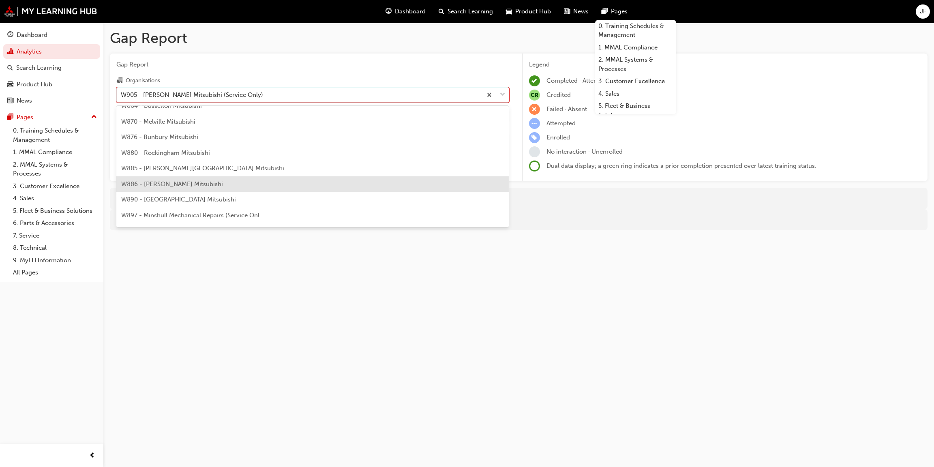
click at [167, 185] on span "W886 - [PERSON_NAME] Mitsubishi" at bounding box center [172, 183] width 102 height 7
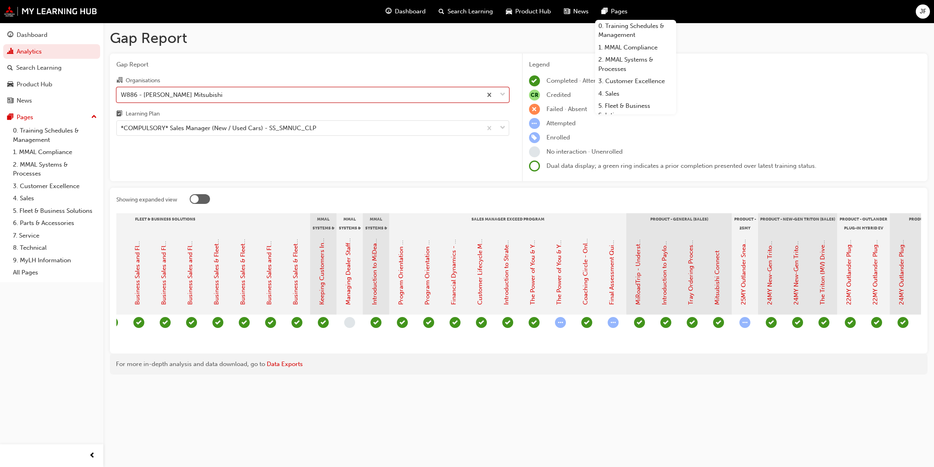
scroll to position [0, 987]
